Goal: Transaction & Acquisition: Obtain resource

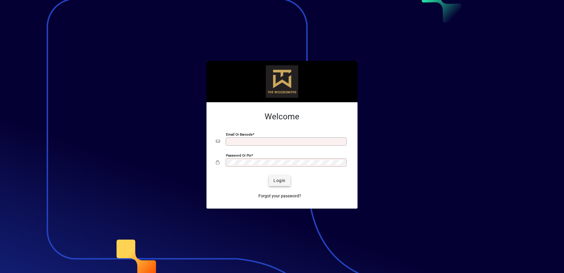
type input "**********"
click at [276, 180] on span "Login" at bounding box center [279, 180] width 12 height 6
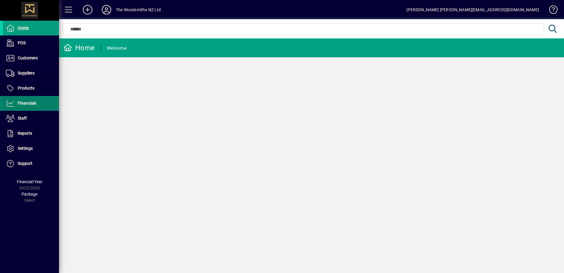
click at [27, 103] on span "Financials" at bounding box center [27, 103] width 19 height 5
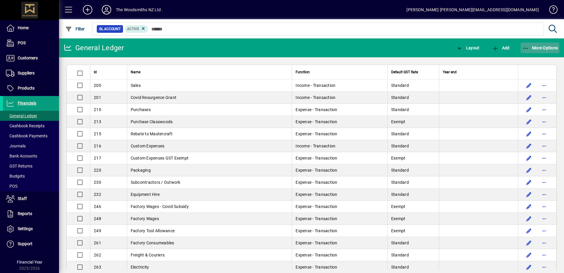
click at [533, 46] on span "More Options" at bounding box center [540, 47] width 36 height 5
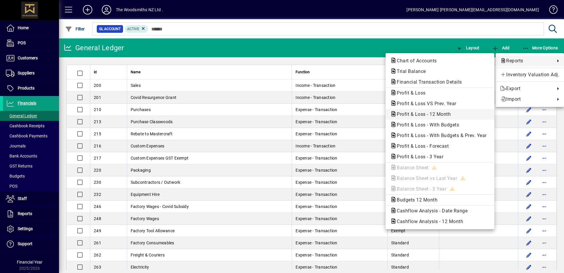
click at [416, 113] on span "Profit & Loss - 12 Month" at bounding box center [421, 114] width 63 height 6
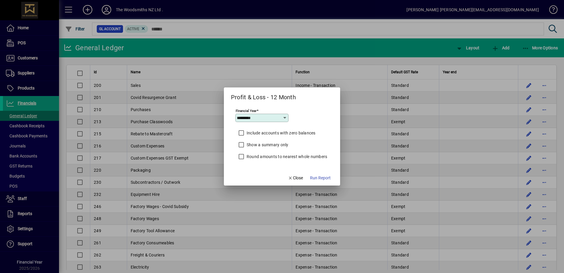
click at [284, 117] on icon at bounding box center [285, 117] width 5 height 5
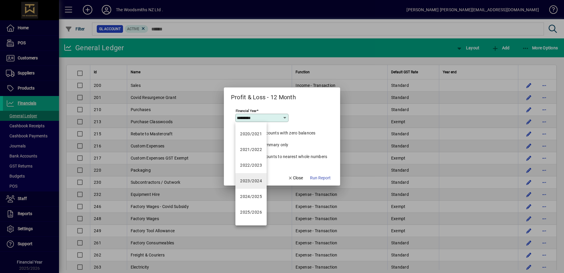
scroll to position [42, 0]
click at [253, 182] on div "2024/2025" at bounding box center [251, 184] width 22 height 6
type input "*********"
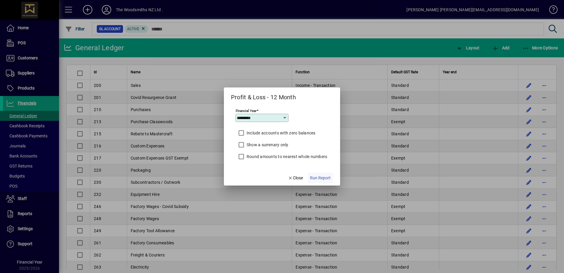
click at [319, 177] on span "Run Report" at bounding box center [320, 178] width 21 height 6
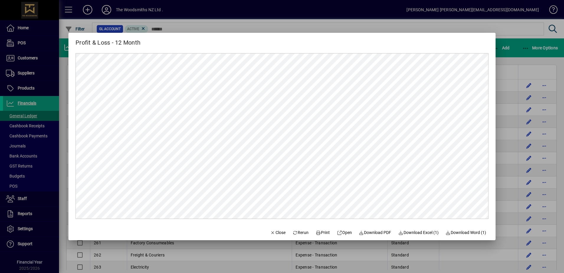
scroll to position [0, 0]
click at [370, 231] on span "Download PDF" at bounding box center [375, 232] width 32 height 6
